Goal: Find specific page/section

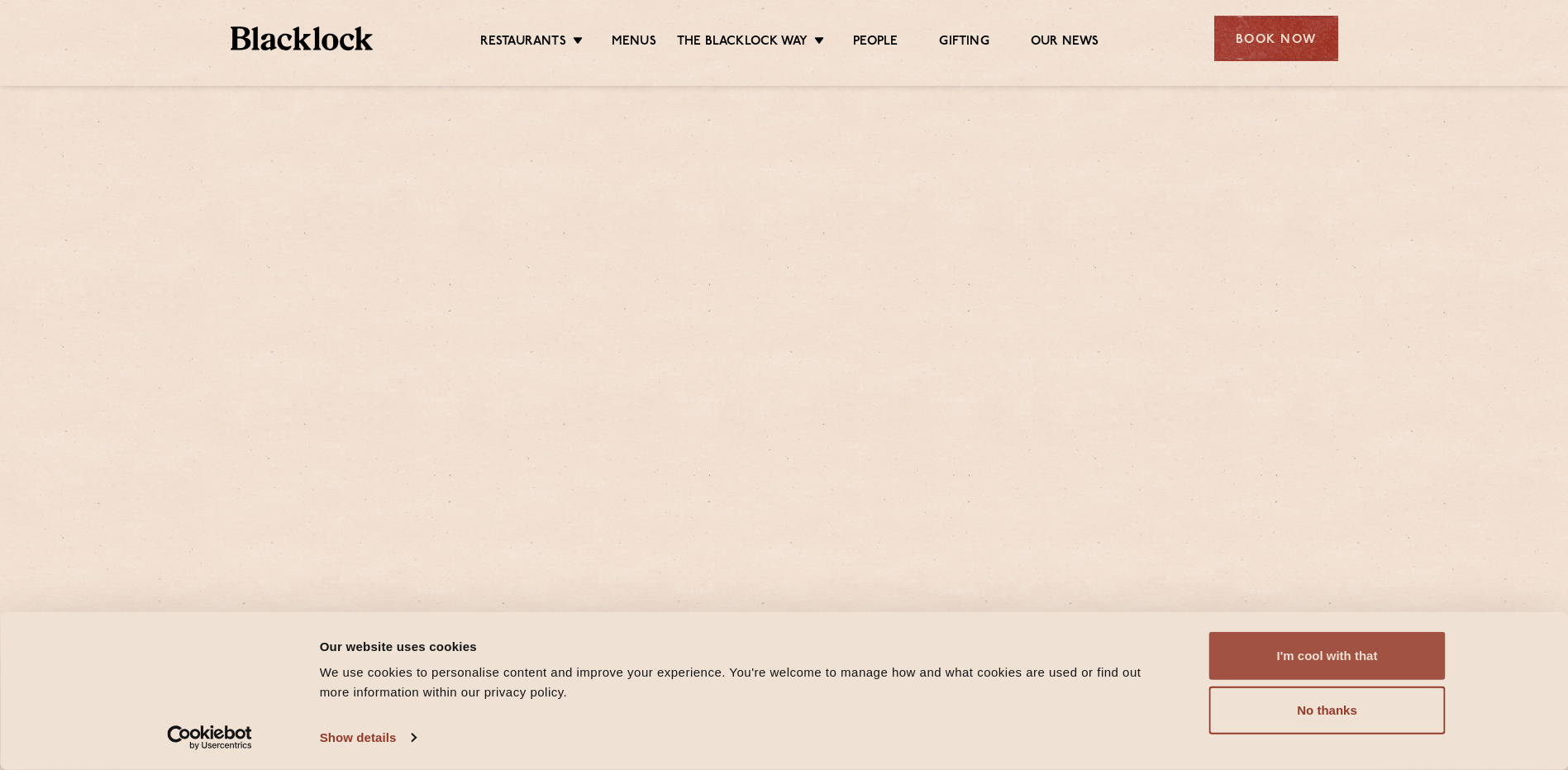
click at [1311, 648] on button "I'm cool with that" at bounding box center [1328, 656] width 237 height 48
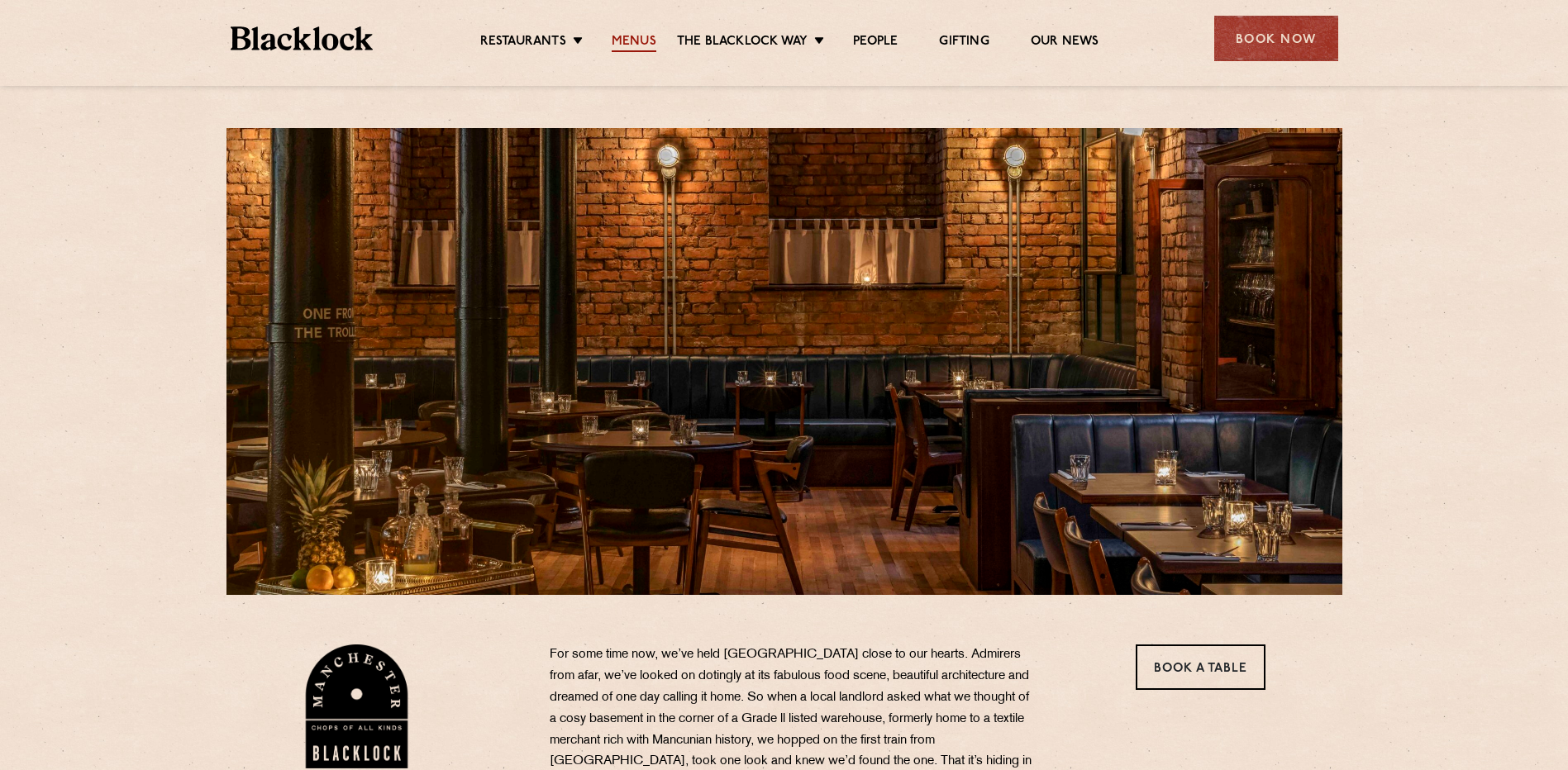
click at [632, 34] on link "Menus" at bounding box center [634, 43] width 45 height 18
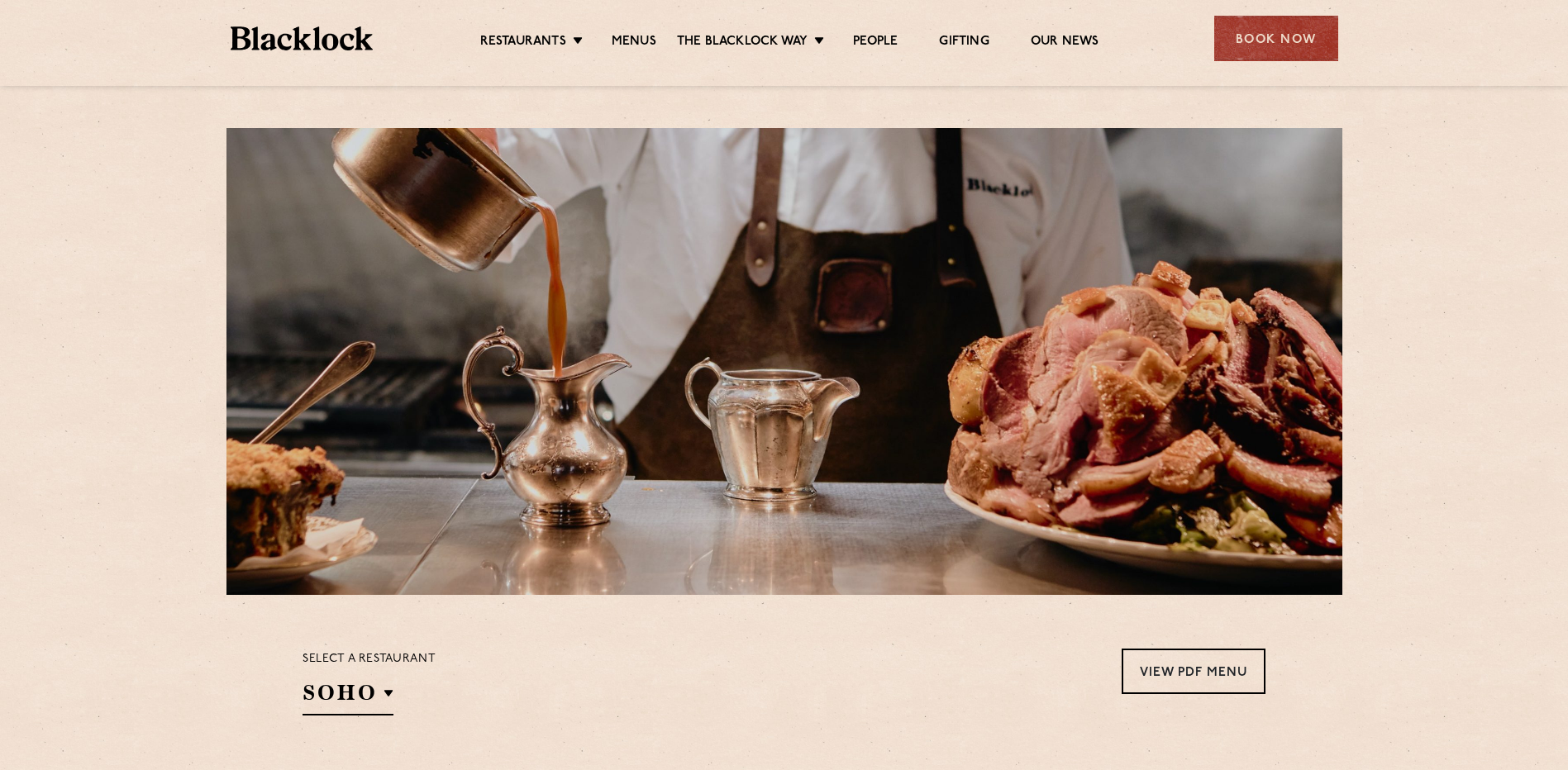
click at [744, 619] on section "Select a restaurant SOHO Soho Birmingham City Shoreditch Covent Garden Canary W…" at bounding box center [784, 681] width 1568 height 171
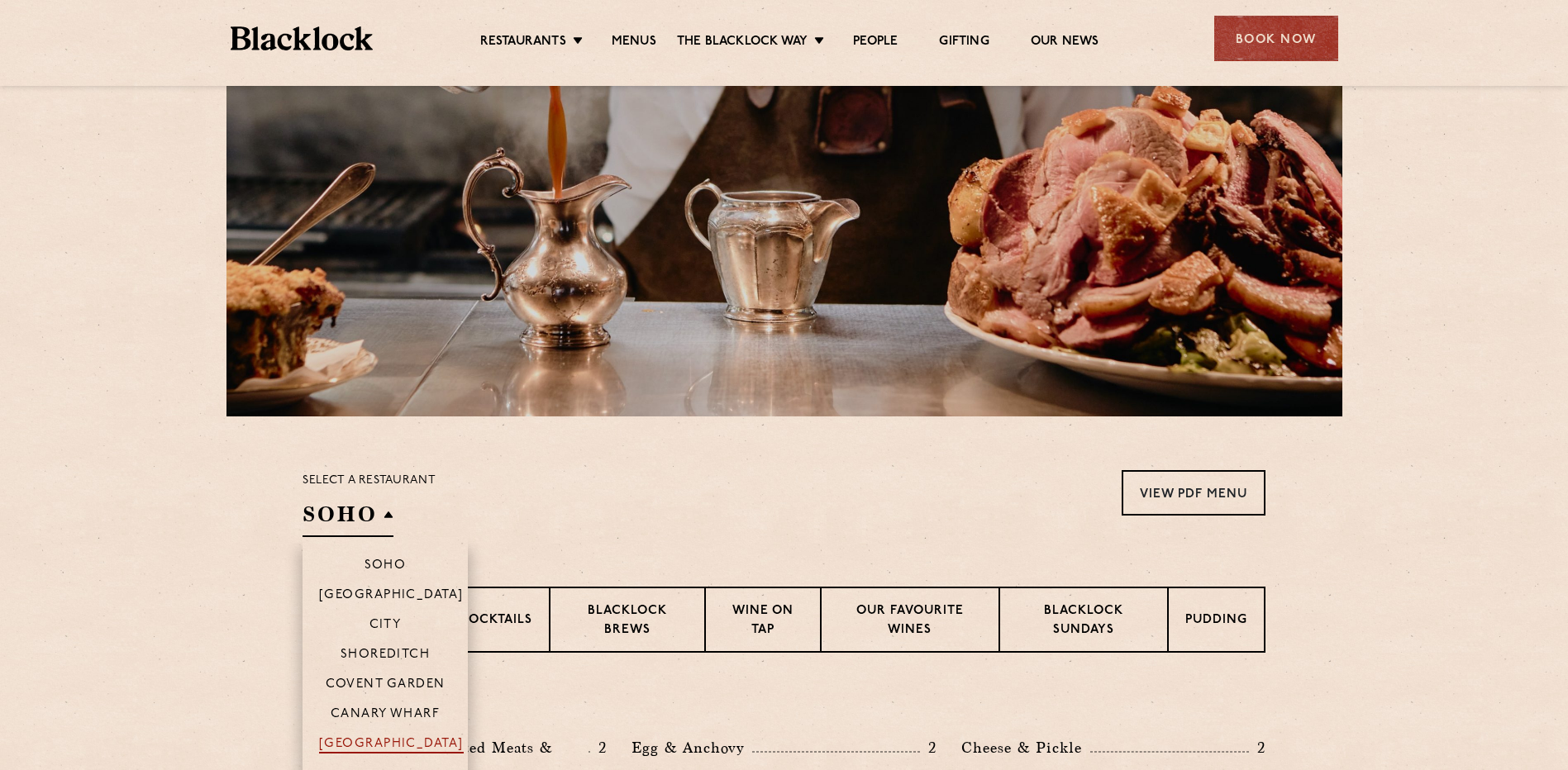
click at [372, 740] on p "[GEOGRAPHIC_DATA]" at bounding box center [391, 745] width 144 height 16
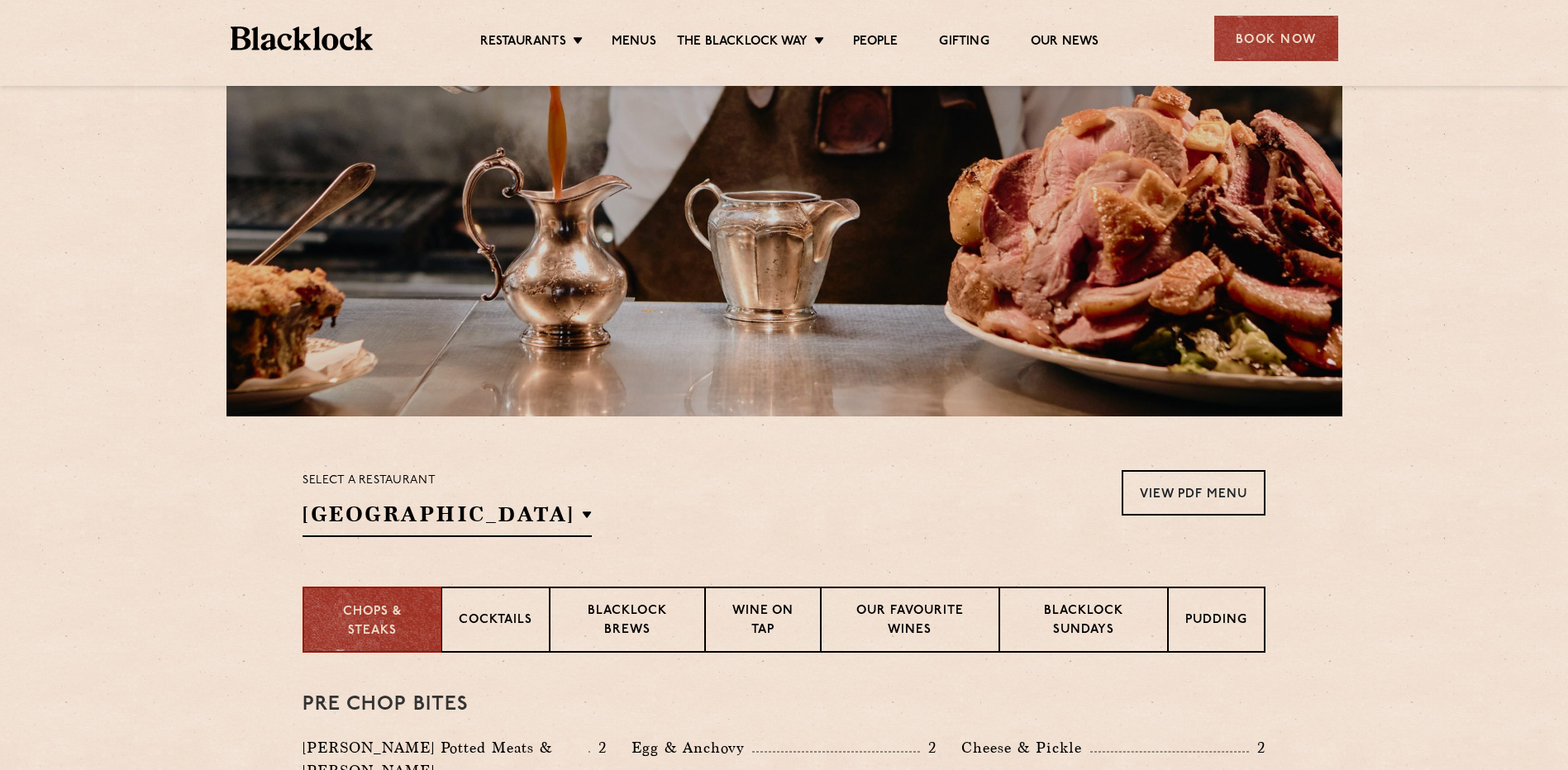
click at [1420, 574] on section "Select a restaurant Manchester Soho Birmingham City Shoreditch Covent Garden Ca…" at bounding box center [784, 502] width 1568 height 171
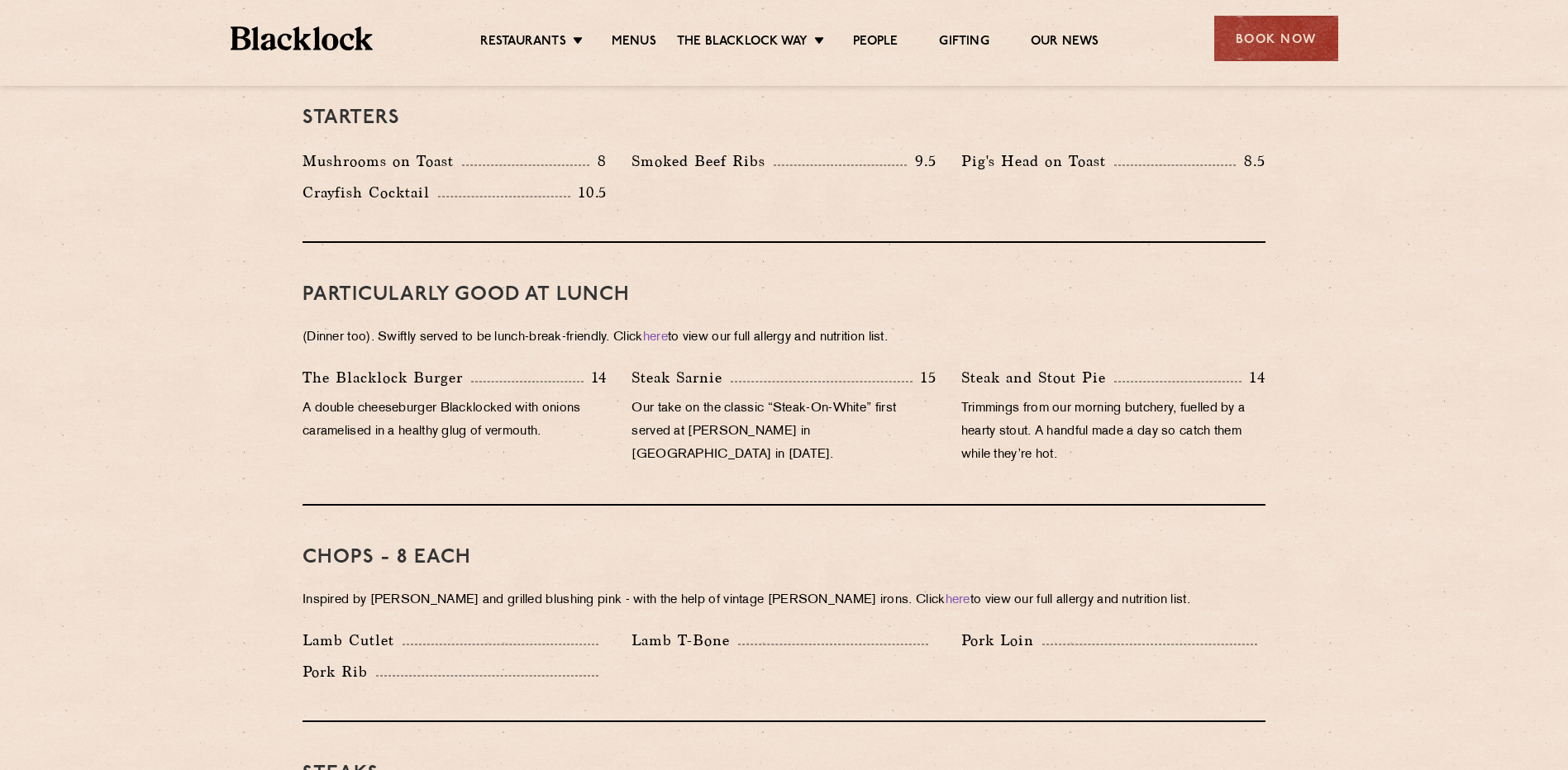
scroll to position [260, 0]
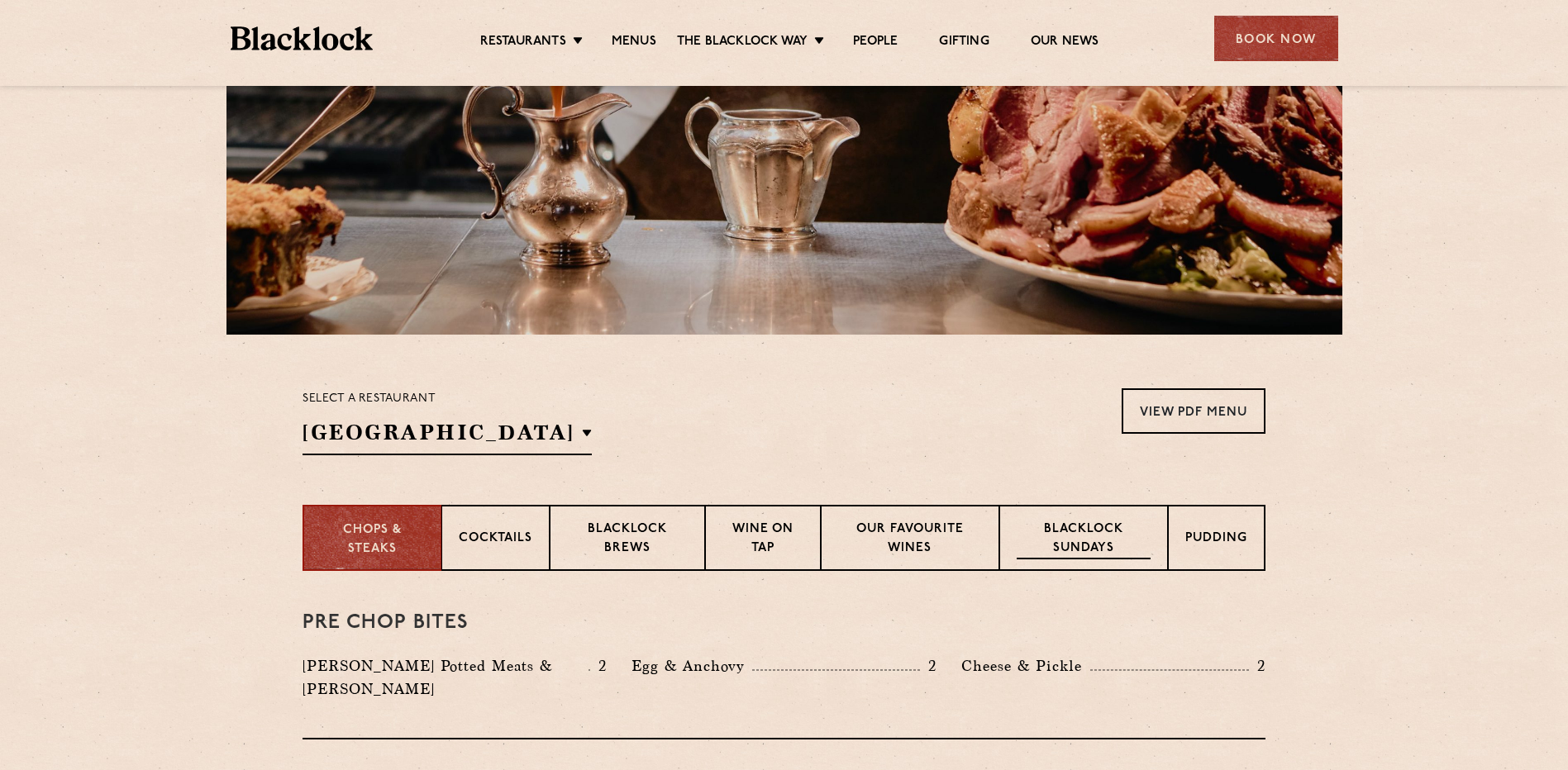
click at [1089, 531] on p "Blacklock Sundays" at bounding box center [1083, 540] width 134 height 39
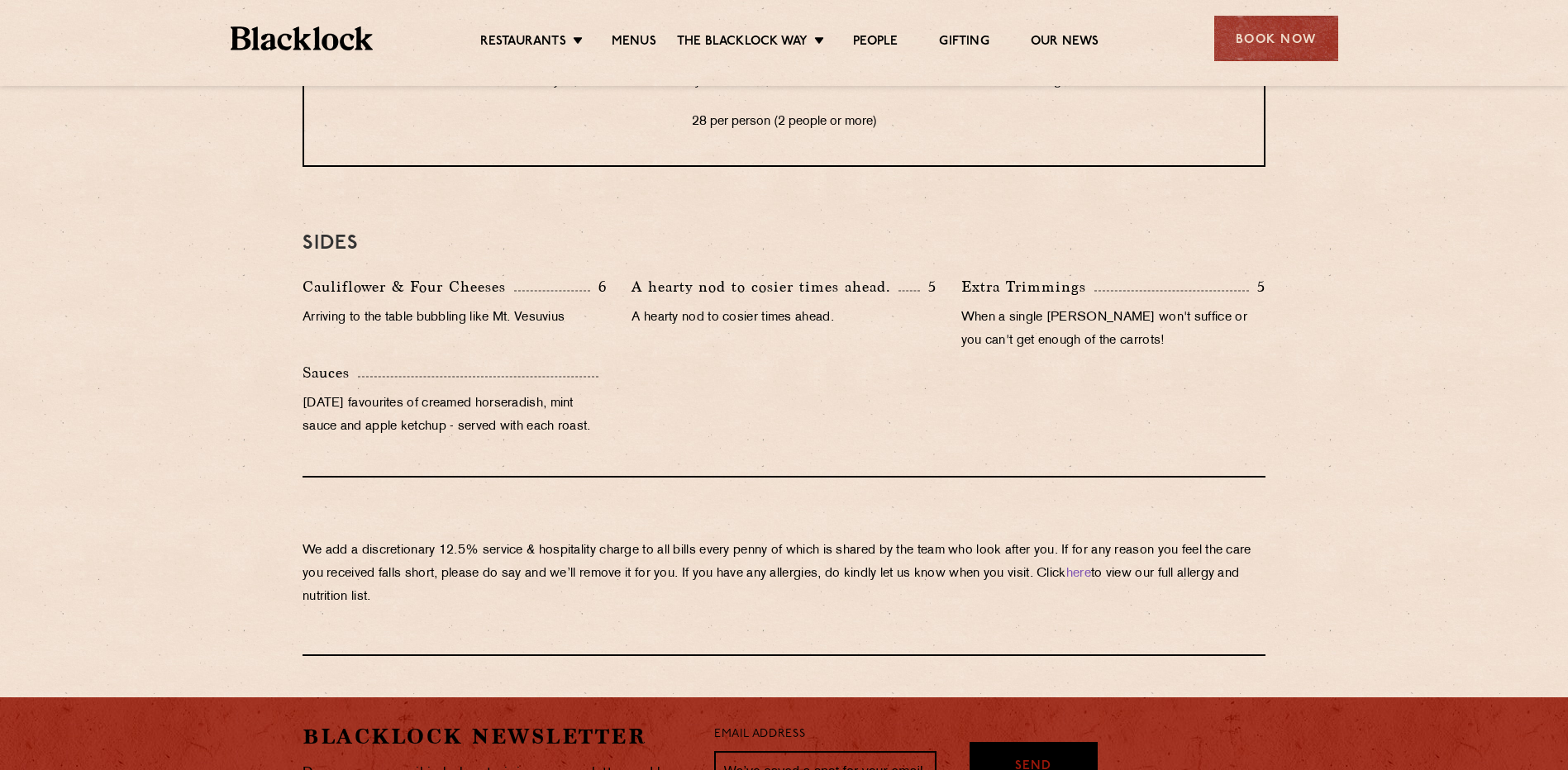
scroll to position [1660, 0]
